Goal: Check status

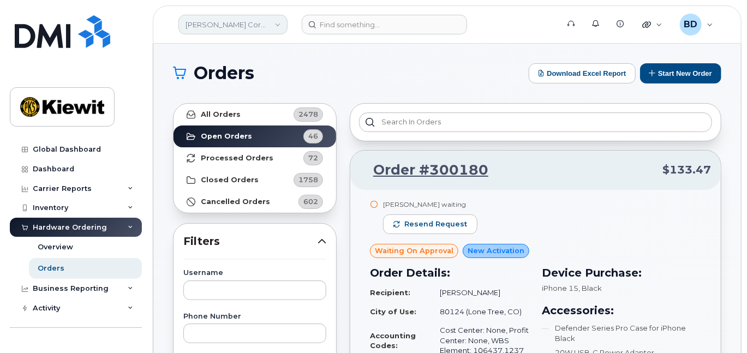
click at [248, 24] on link "Kiewit Corporation" at bounding box center [232, 25] width 109 height 20
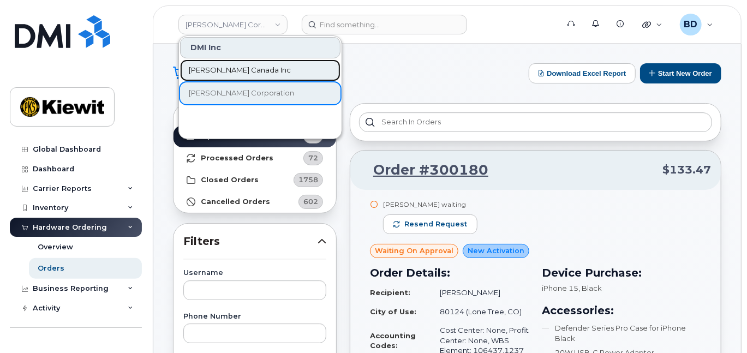
click at [220, 69] on span "[PERSON_NAME] Canada Inc" at bounding box center [240, 70] width 102 height 11
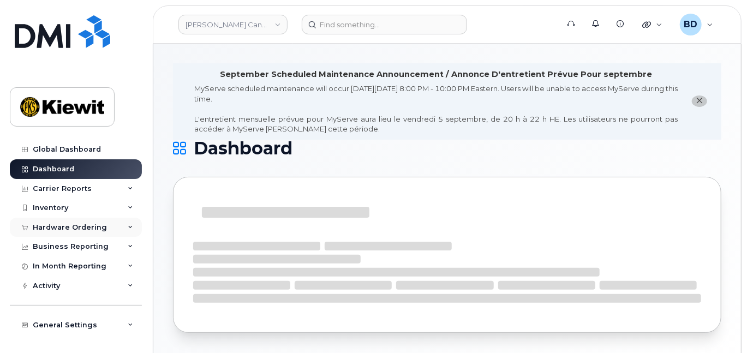
click at [128, 226] on icon at bounding box center [130, 227] width 5 height 5
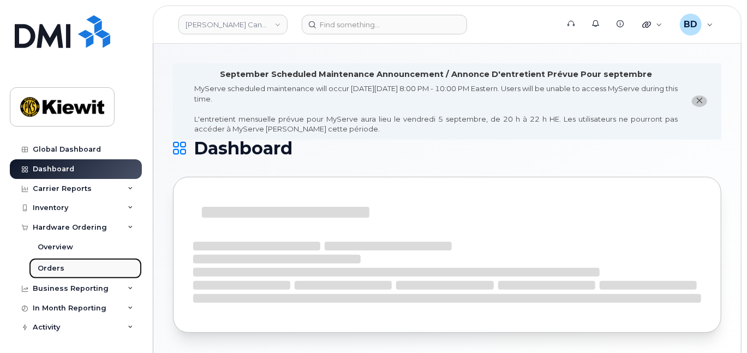
click at [66, 266] on link "Orders" at bounding box center [85, 268] width 113 height 21
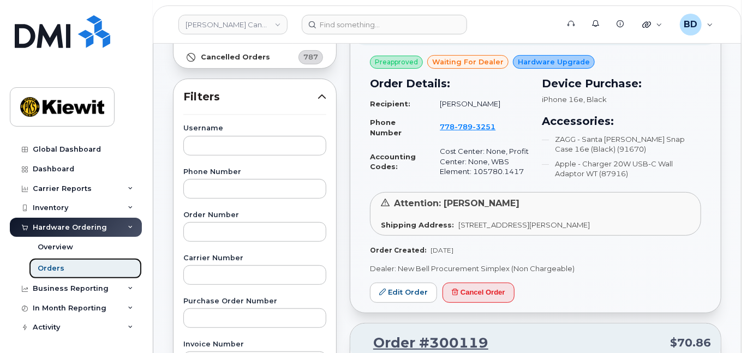
scroll to position [145, 0]
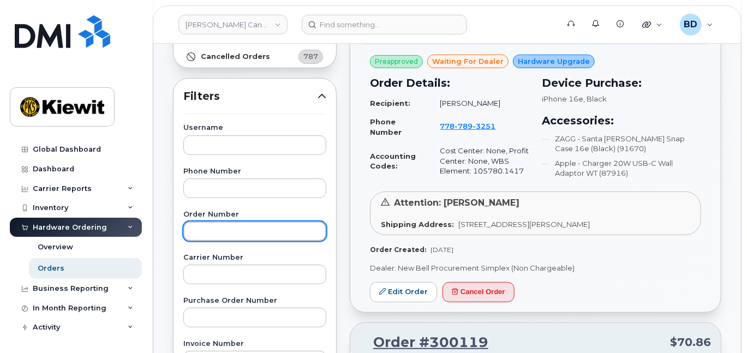
click at [200, 235] on input "text" at bounding box center [254, 232] width 143 height 20
type input "298802"
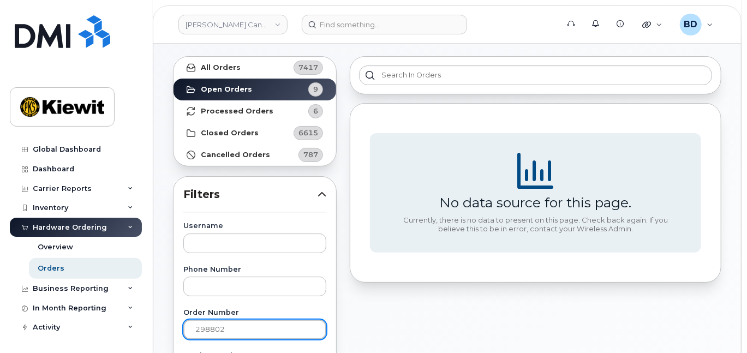
scroll to position [0, 0]
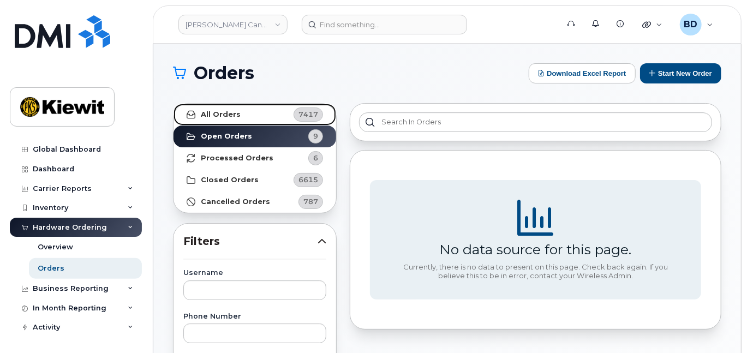
click at [237, 114] on link "All Orders 7417" at bounding box center [255, 115] width 163 height 22
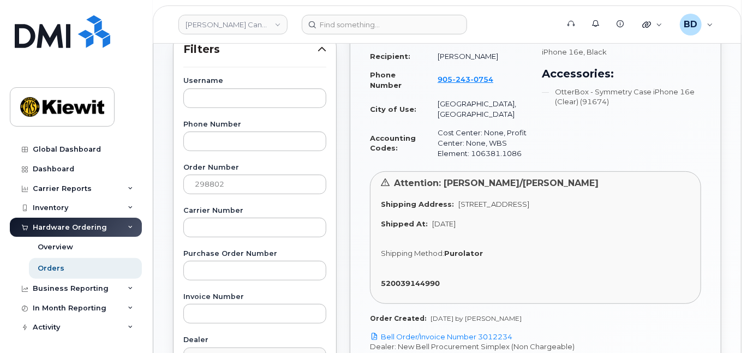
scroll to position [218, 0]
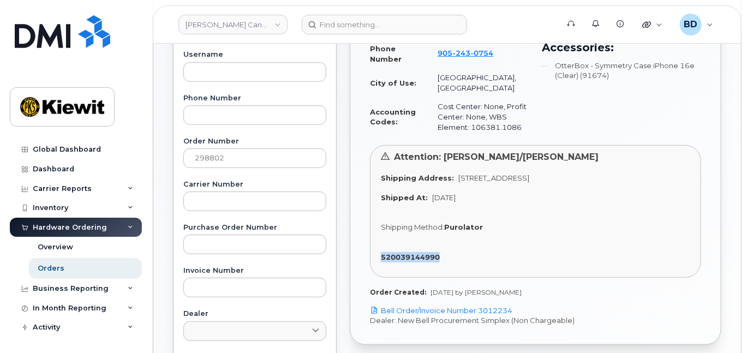
drag, startPoint x: 380, startPoint y: 246, endPoint x: 457, endPoint y: 244, distance: 77.5
click at [457, 252] on div "520039144990" at bounding box center [535, 257] width 309 height 10
copy strong "520039144990"
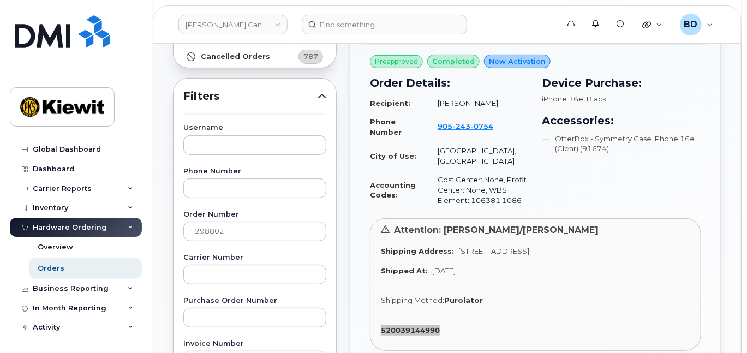
scroll to position [0, 0]
